Goal: Task Accomplishment & Management: Manage account settings

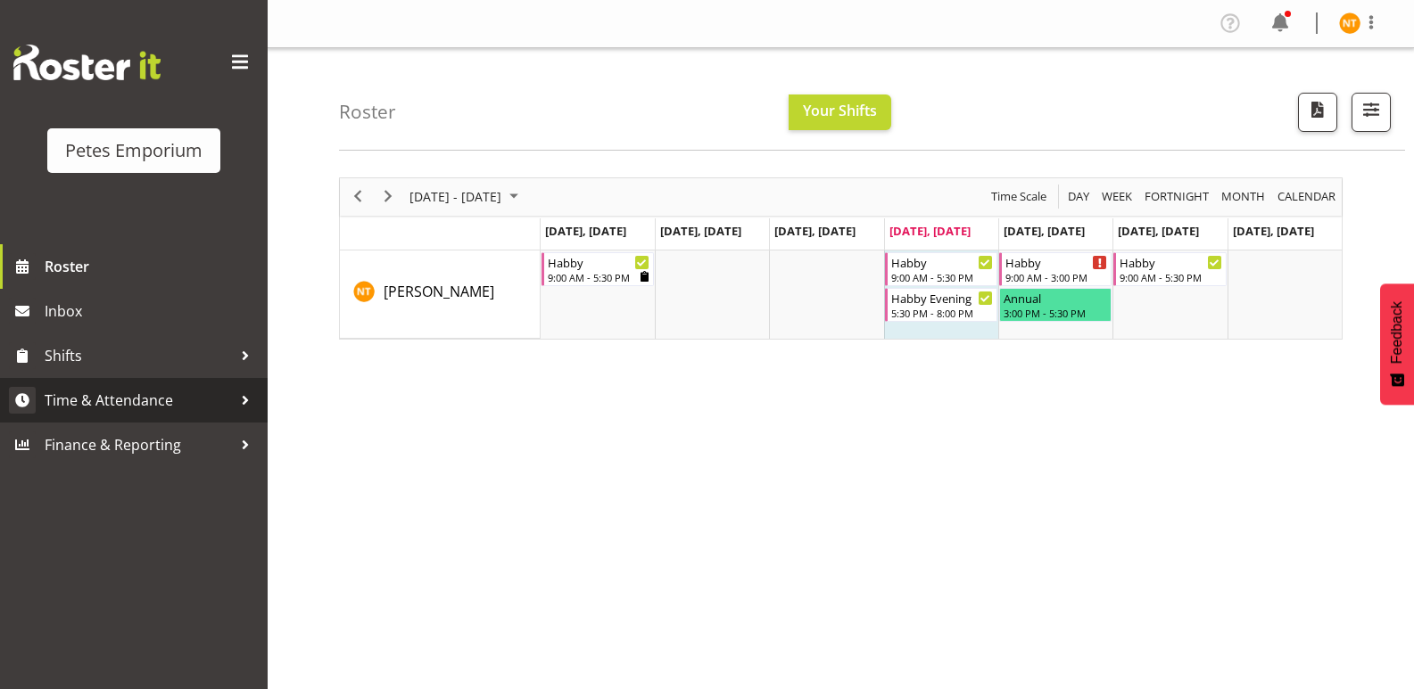
click at [106, 395] on span "Time & Attendance" at bounding box center [138, 400] width 187 height 27
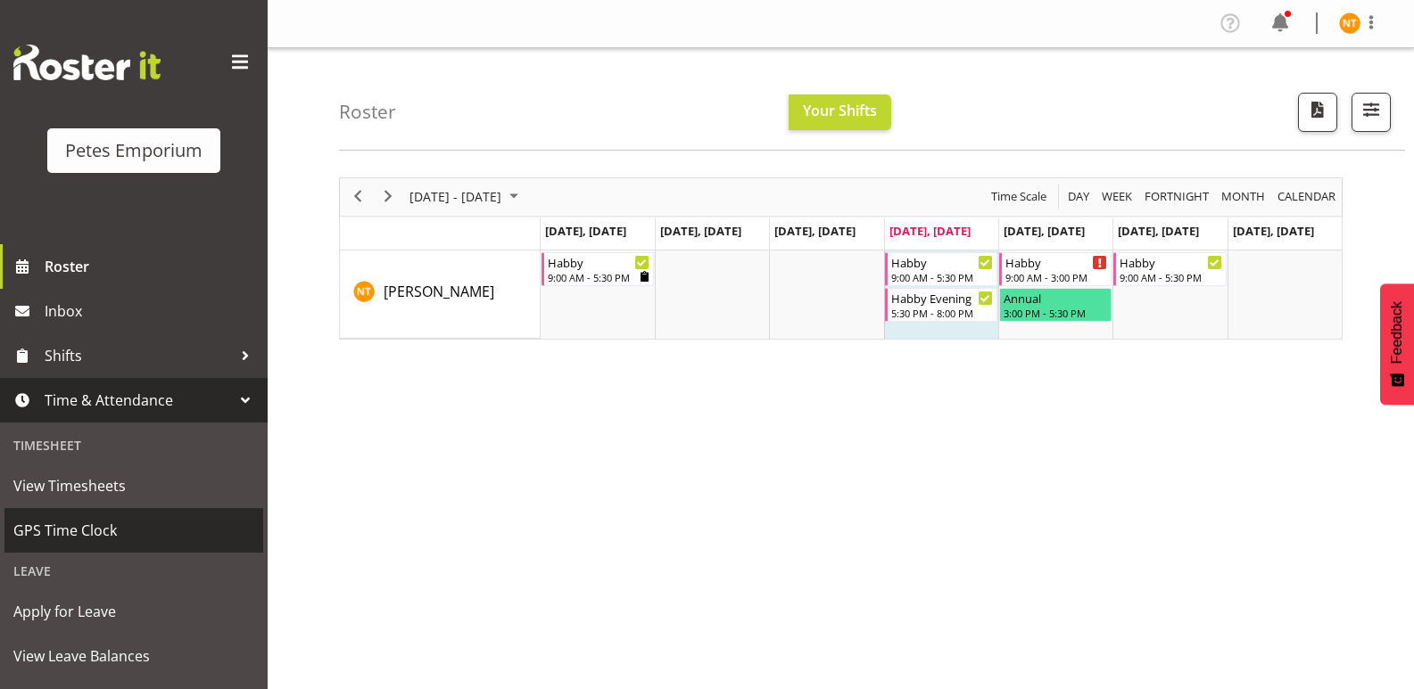
click at [67, 530] on span "GPS Time Clock" at bounding box center [133, 530] width 241 height 27
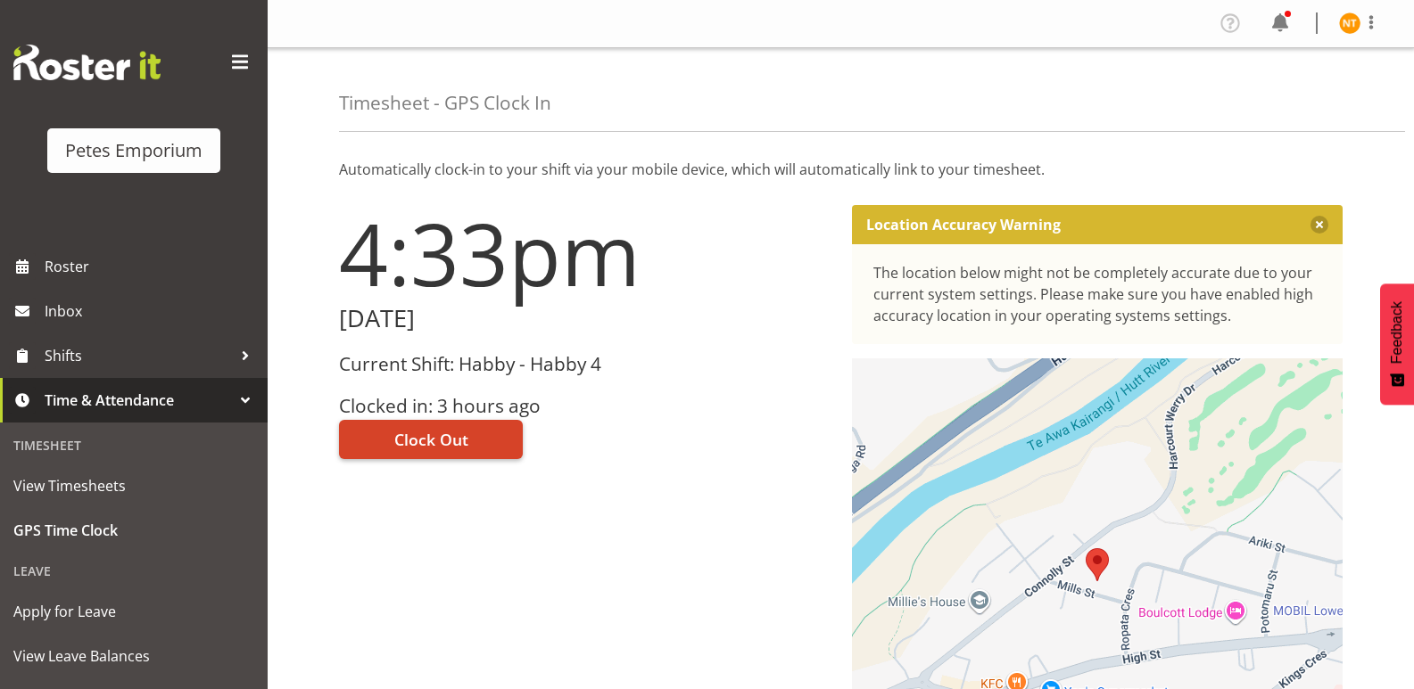
click at [415, 439] on span "Clock Out" at bounding box center [431, 439] width 74 height 23
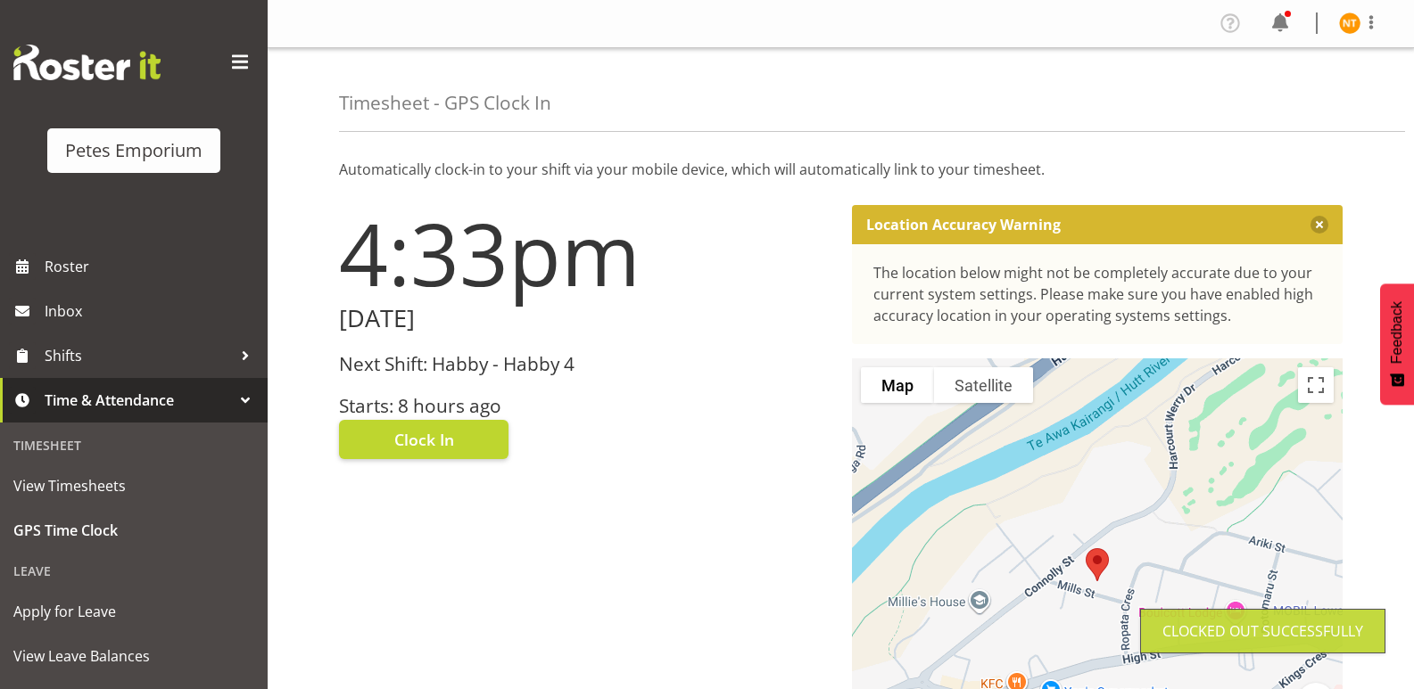
click at [1344, 22] on img at bounding box center [1349, 22] width 21 height 21
click at [1274, 88] on link "Log Out" at bounding box center [1295, 94] width 171 height 32
